Goal: Answer question/provide support: Share knowledge or assist other users

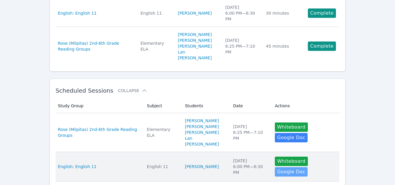
scroll to position [73, 0]
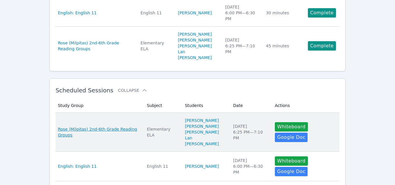
click at [113, 126] on span "Rose (Milpitas) 2nd-6th Grade Reading Groups" at bounding box center [99, 132] width 82 height 12
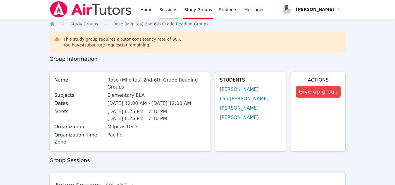
click at [175, 11] on link "Sessions" at bounding box center [169, 9] width 20 height 19
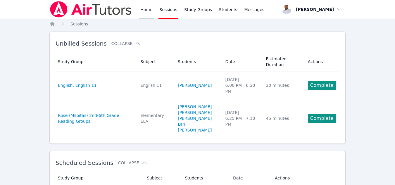
click at [152, 11] on link "Home" at bounding box center [146, 9] width 14 height 19
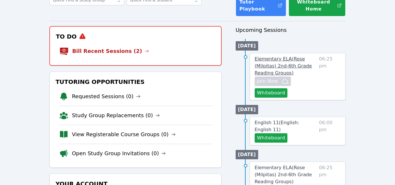
scroll to position [45, 0]
click at [275, 67] on span "Elementary ELA ( Rose (Milpitas) 2nd-6th Grade Reading Groups )" at bounding box center [283, 66] width 57 height 20
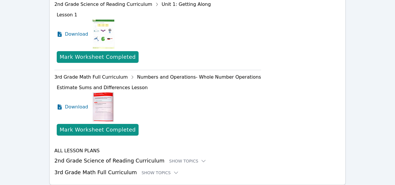
scroll to position [266, 0]
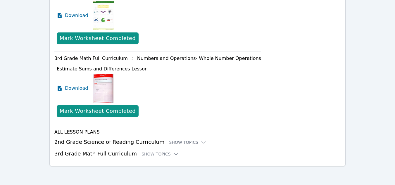
click at [178, 139] on h3 "2nd Grade Science of Reading Curriculum Show Topics" at bounding box center [197, 142] width 286 height 8
click at [183, 143] on div "Show Topics" at bounding box center [187, 142] width 37 height 6
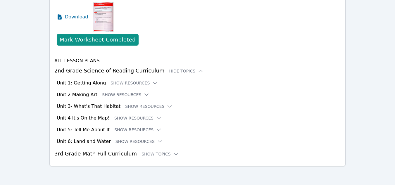
scroll to position [337, 0]
click at [150, 155] on div "Show Topics" at bounding box center [160, 154] width 37 height 6
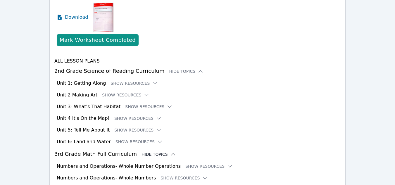
scroll to position [387, 0]
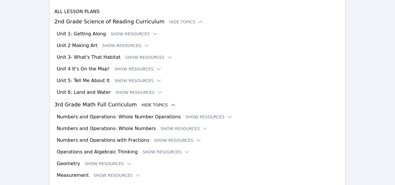
click at [154, 106] on div "Hide Topics" at bounding box center [159, 105] width 35 height 6
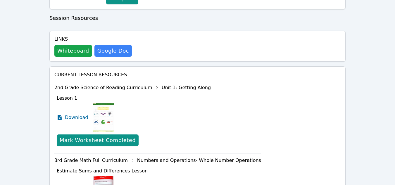
scroll to position [164, 0]
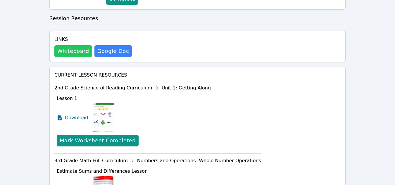
click at [68, 49] on button "Whiteboard" at bounding box center [73, 51] width 38 height 12
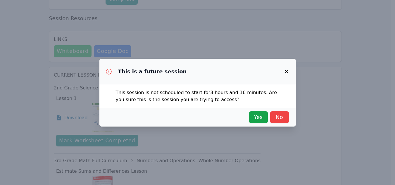
scroll to position [157, 0]
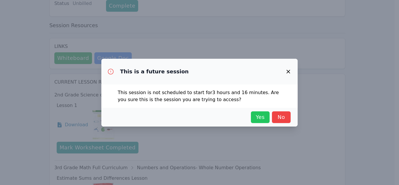
click at [258, 120] on span "Yes" at bounding box center [260, 117] width 13 height 8
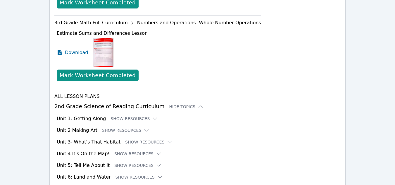
scroll to position [338, 0]
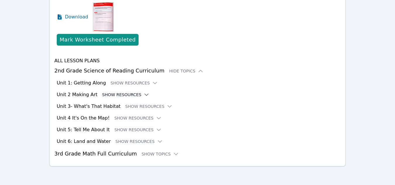
click at [144, 94] on icon at bounding box center [147, 95] width 6 height 6
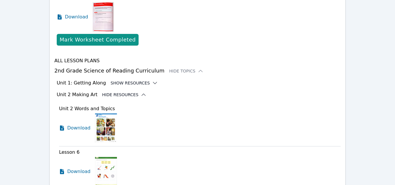
click at [137, 82] on button "Show Resources" at bounding box center [134, 83] width 47 height 6
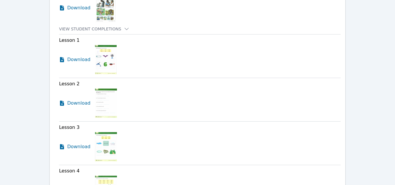
scroll to position [446, 0]
click at [62, 103] on icon at bounding box center [62, 104] width 6 height 6
